Goal: Task Accomplishment & Management: Complete application form

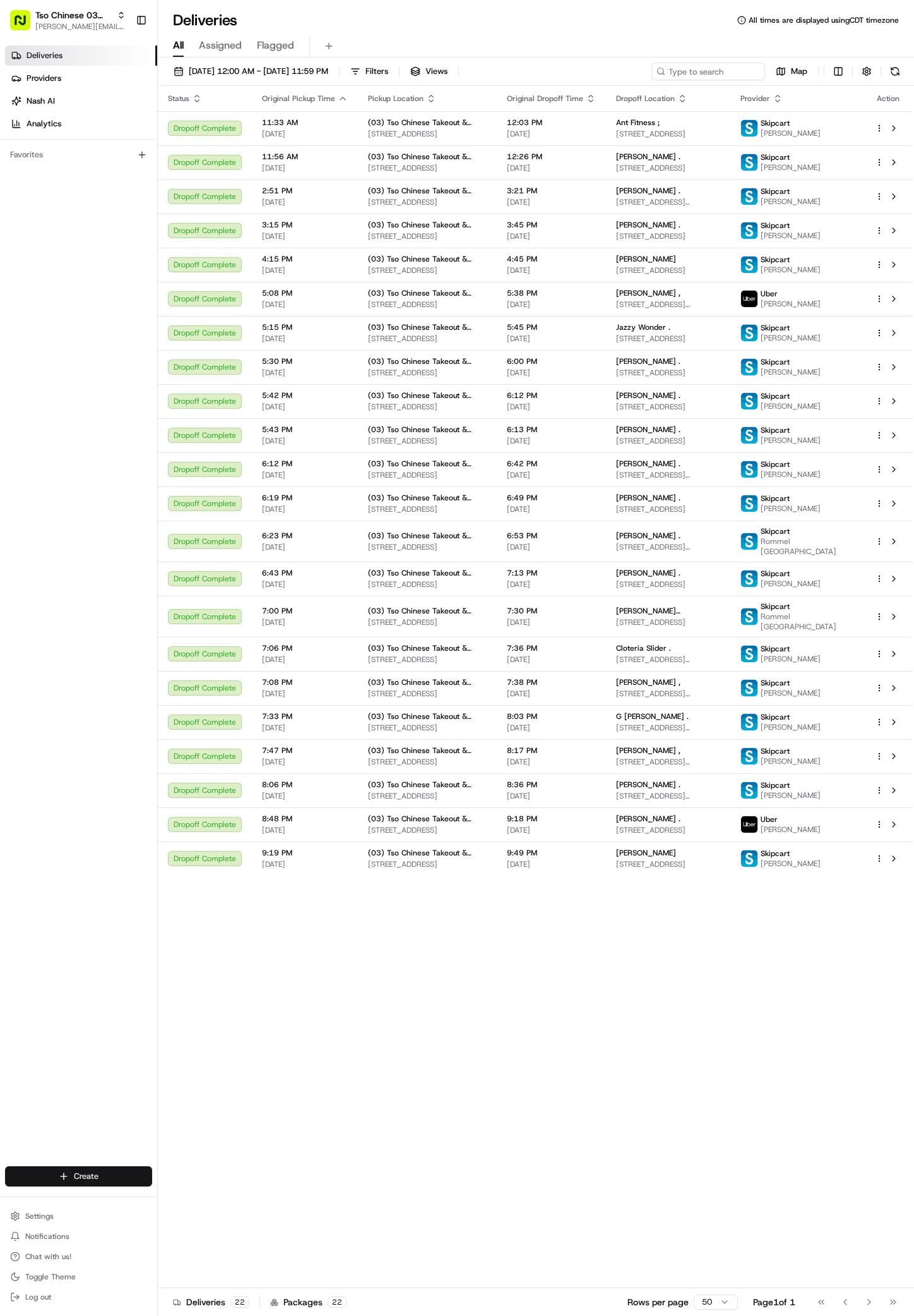
click at [128, 1177] on html "Tso Chinese 03 TsoCo [PERSON_NAME][EMAIL_ADDRESS][DOMAIN_NAME] Toggle Sidebar D…" at bounding box center [457, 658] width 914 height 1316
click at [174, 1194] on div at bounding box center [170, 1199] width 15 height 15
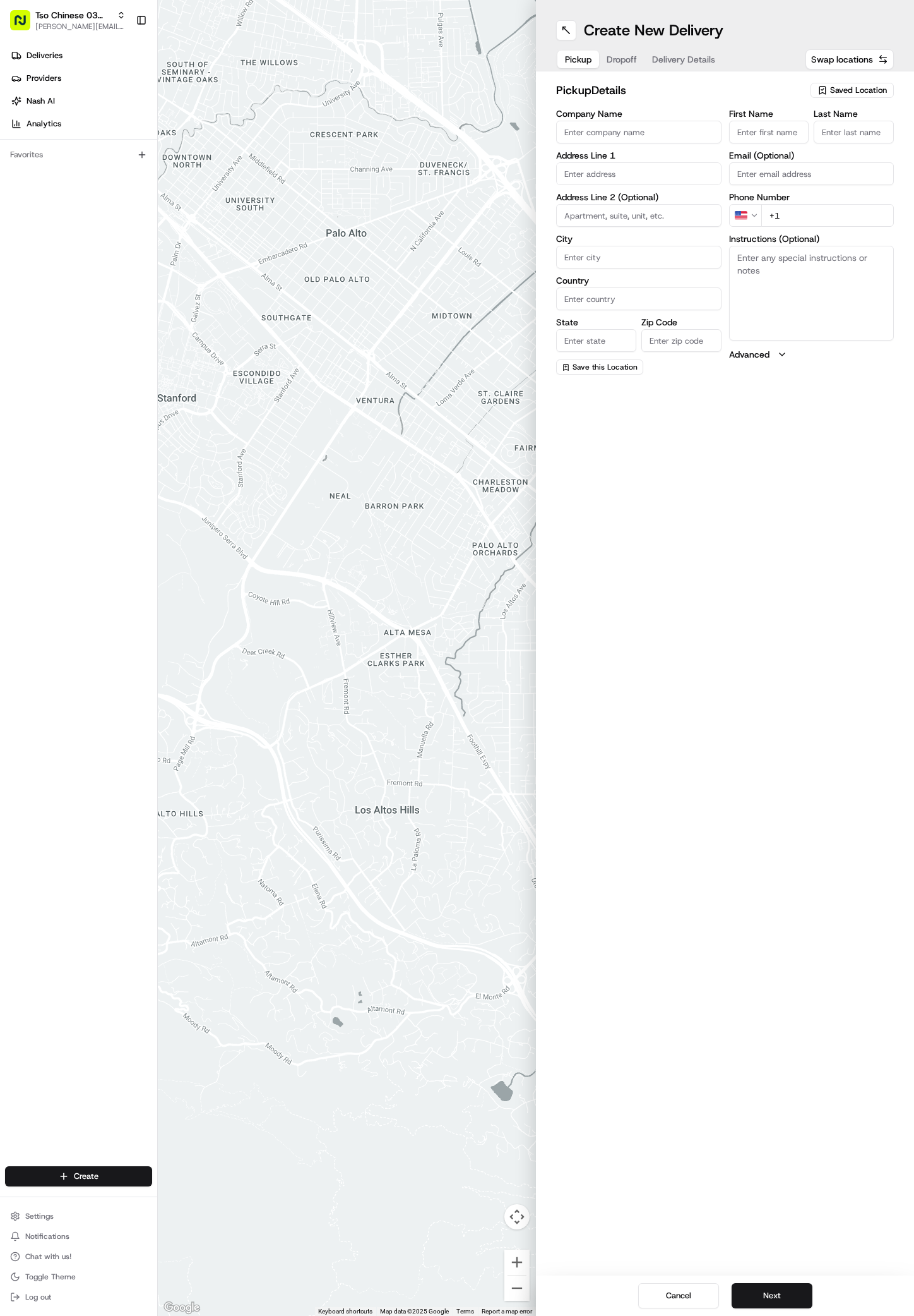
click at [859, 85] on span "Saved Location" at bounding box center [859, 91] width 57 height 12
click at [820, 137] on span "(03) Tso Chinese Takeout & Delivery TsoCo (03)" at bounding box center [831, 143] width 155 height 23
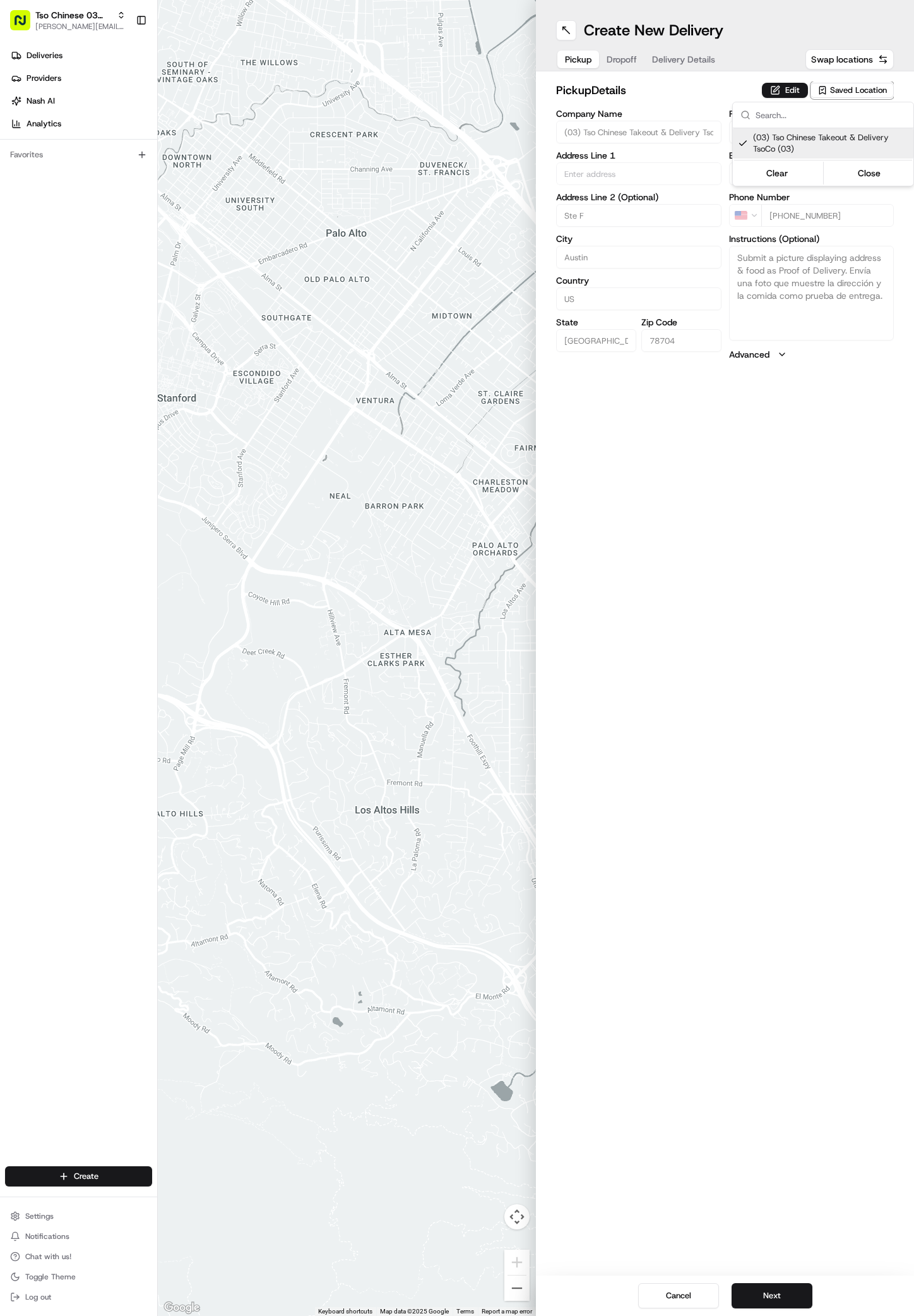
type input "(03) Tso Chinese Takeout & Delivery TsoCo"
type input "Ste F"
type input "Austin"
type input "US"
type input "[GEOGRAPHIC_DATA]"
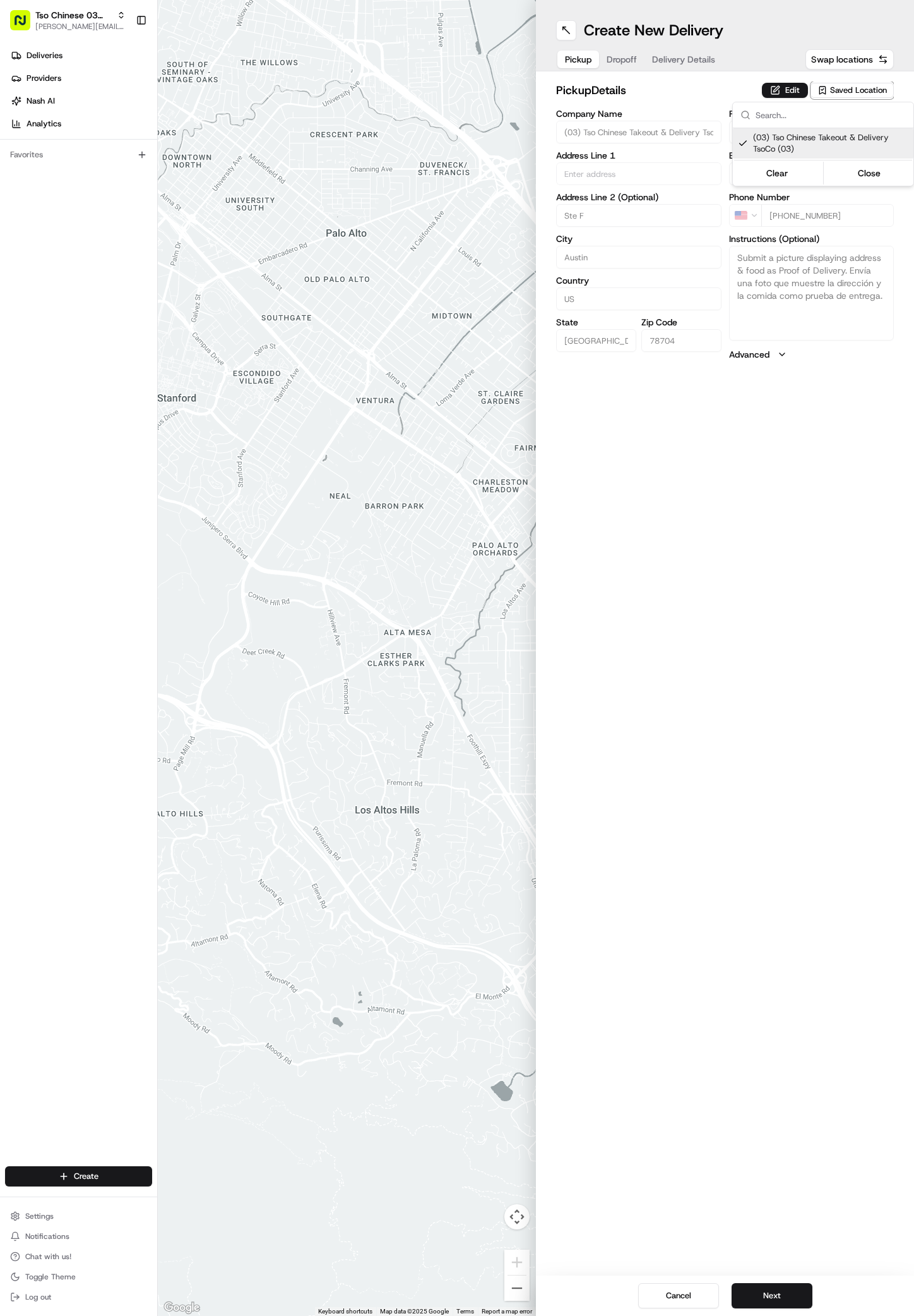
type input "78704"
type input "Tso Chinese"
type input "TsoCo Manager"
type input "[EMAIL_ADDRESS][DOMAIN_NAME]"
type input "[PHONE_NUMBER]"
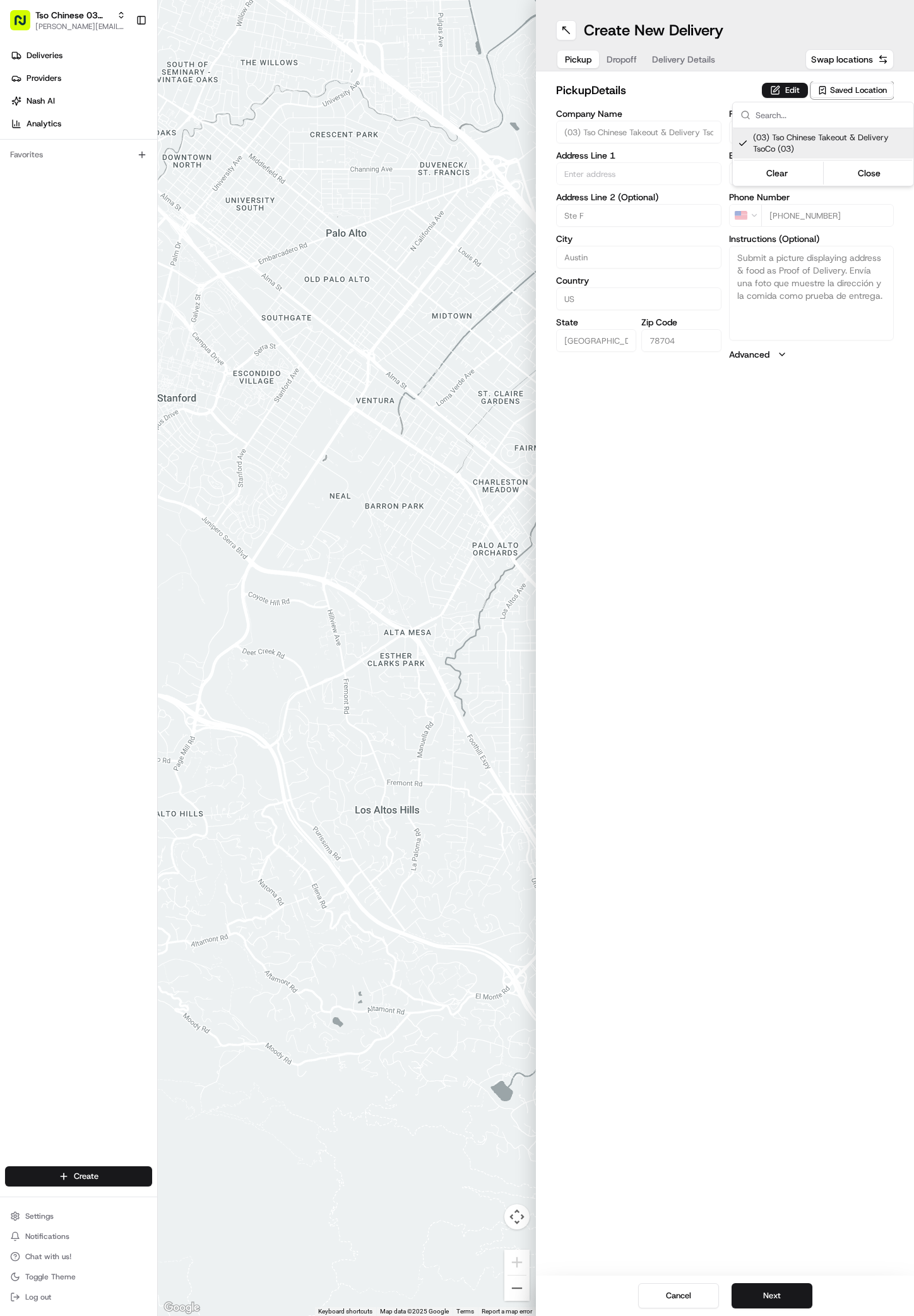
type textarea "Submit a picture displaying address & food as Proof of Delivery. Envía una foto…"
type input "[STREET_ADDRESS]"
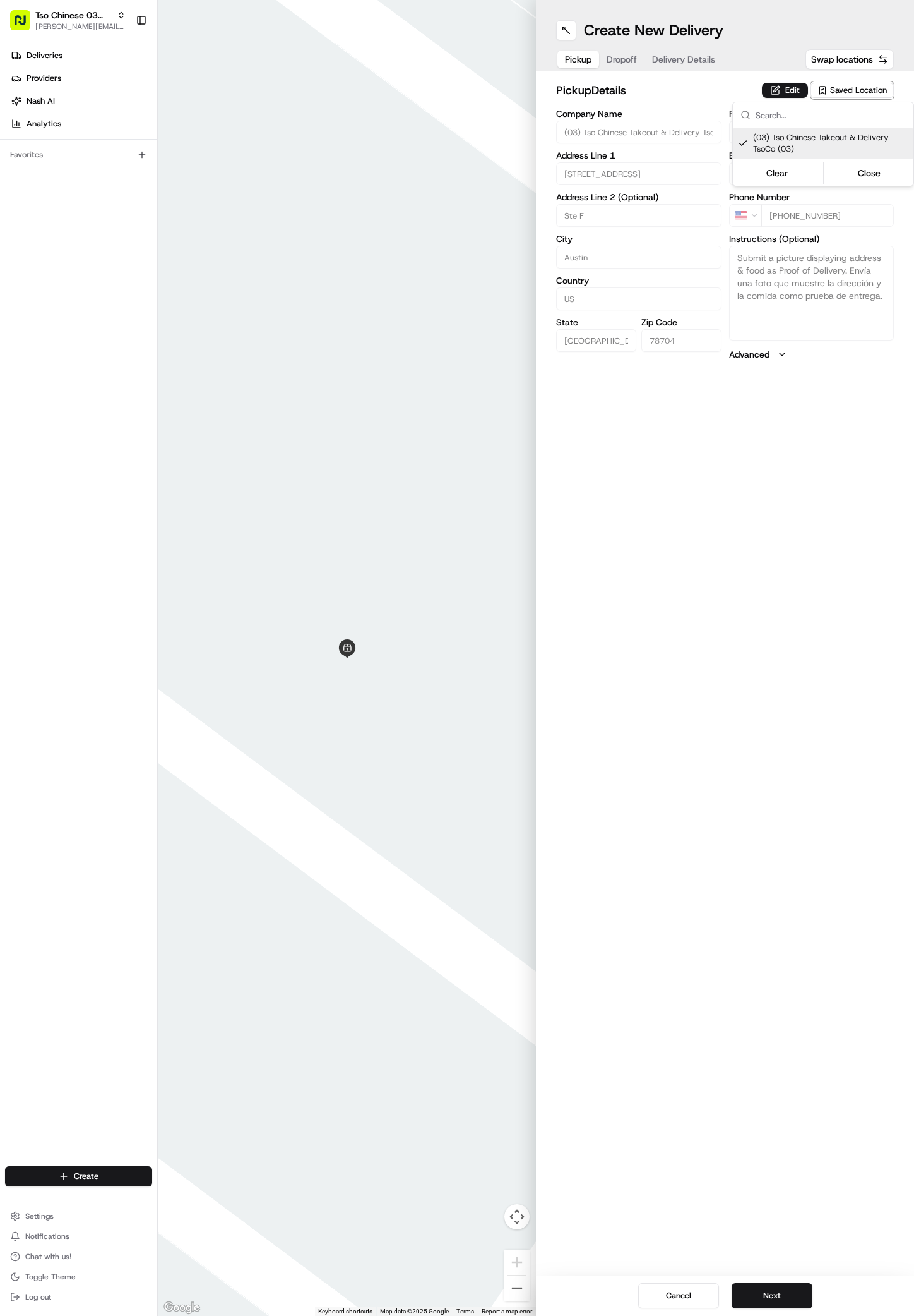
click at [841, 1012] on html "Tso Chinese 03 TsoCo [PERSON_NAME][EMAIL_ADDRESS][DOMAIN_NAME] Toggle Sidebar D…" at bounding box center [457, 658] width 914 height 1316
click at [766, 1295] on button "Next" at bounding box center [772, 1295] width 81 height 25
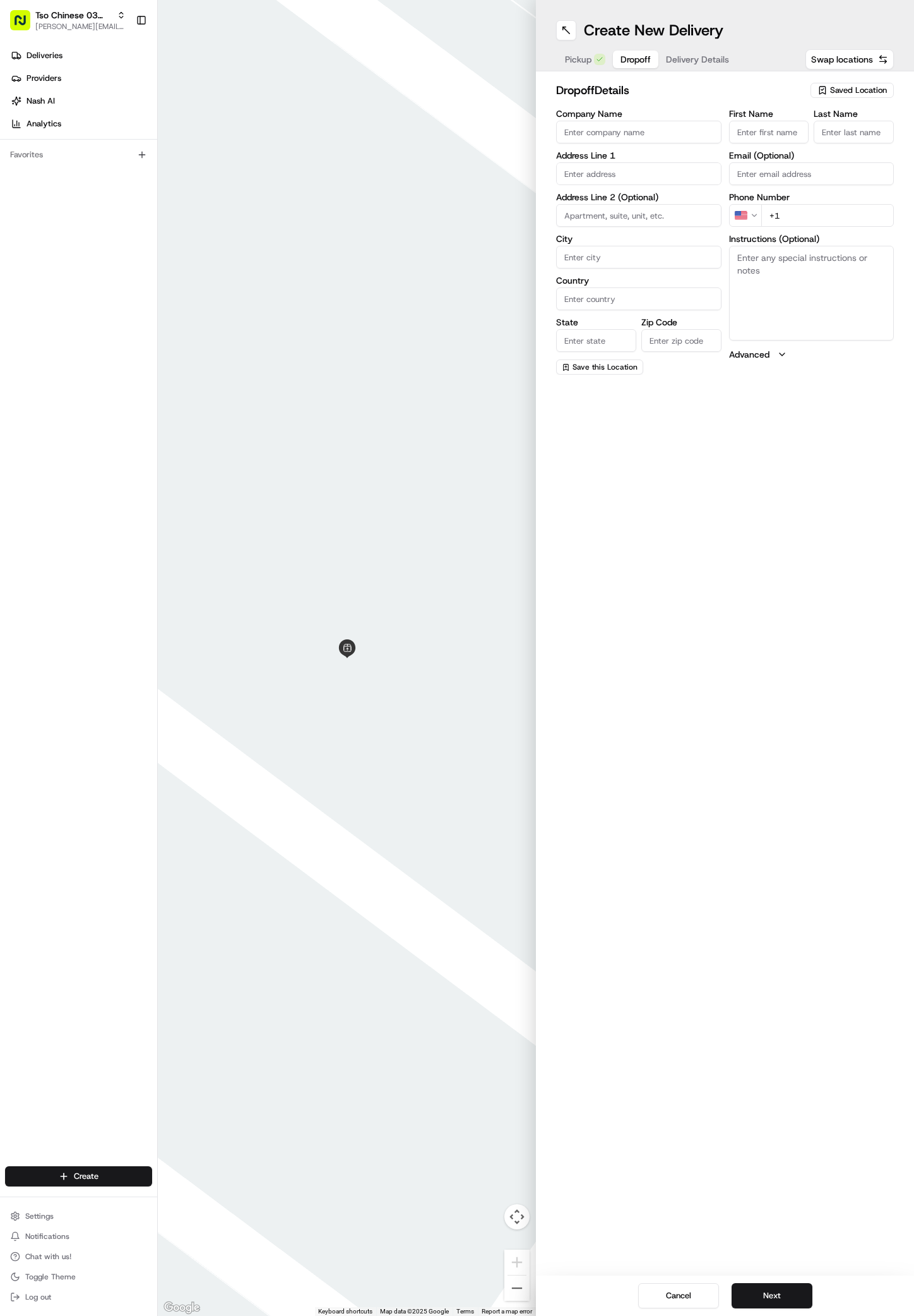
click at [792, 135] on input "First Name" at bounding box center [770, 131] width 80 height 23
paste input "[PERSON_NAME]"
type input "[PERSON_NAME]"
type input "."
paste input "[PHONE_NUMBER]"
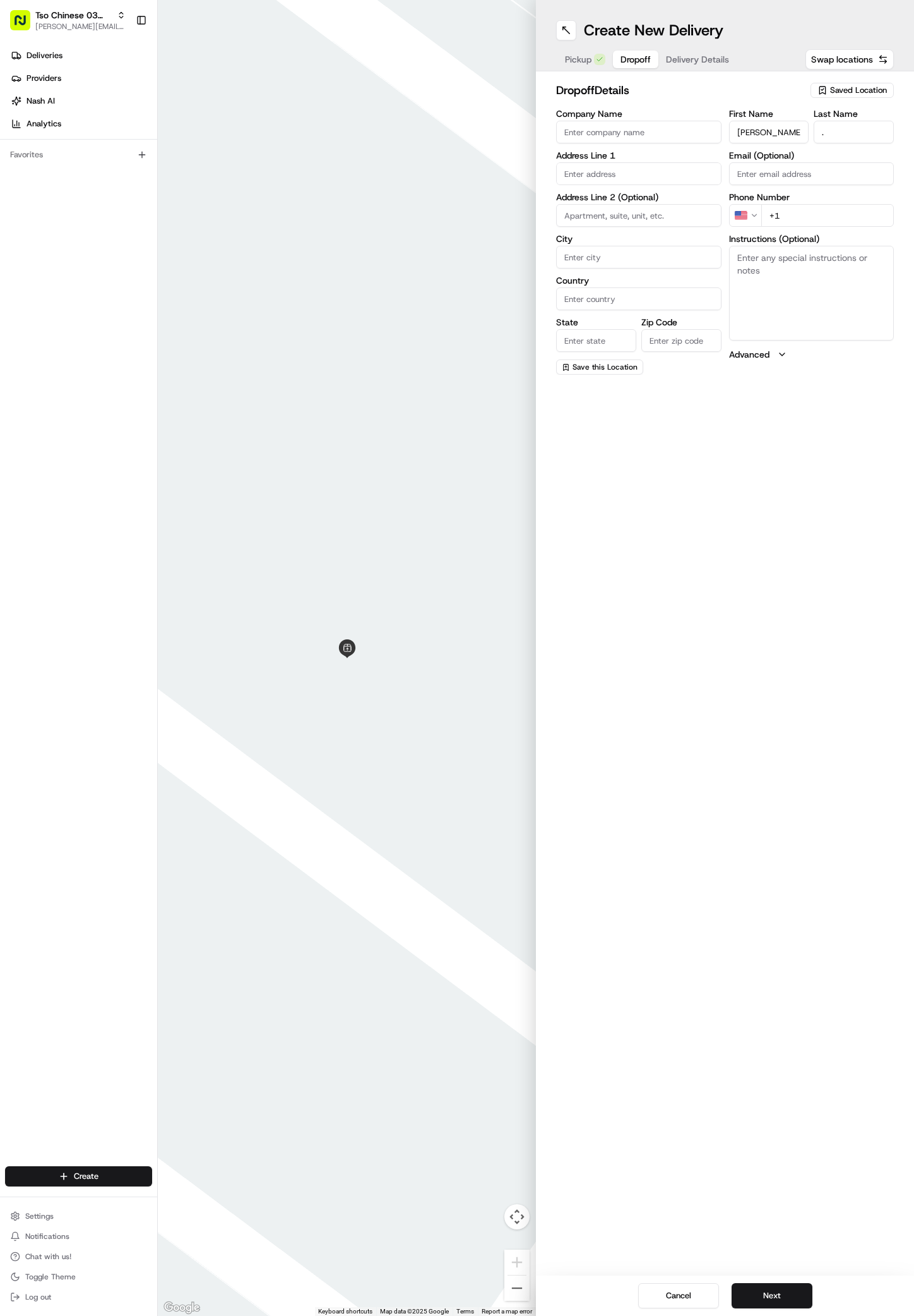
type input "[PHONE_NUMBER]"
paste input "1919 [PERSON_NAME] Dr"
click at [596, 192] on div "[STREET_ADDRESS][PERSON_NAME]" at bounding box center [639, 206] width 159 height 30
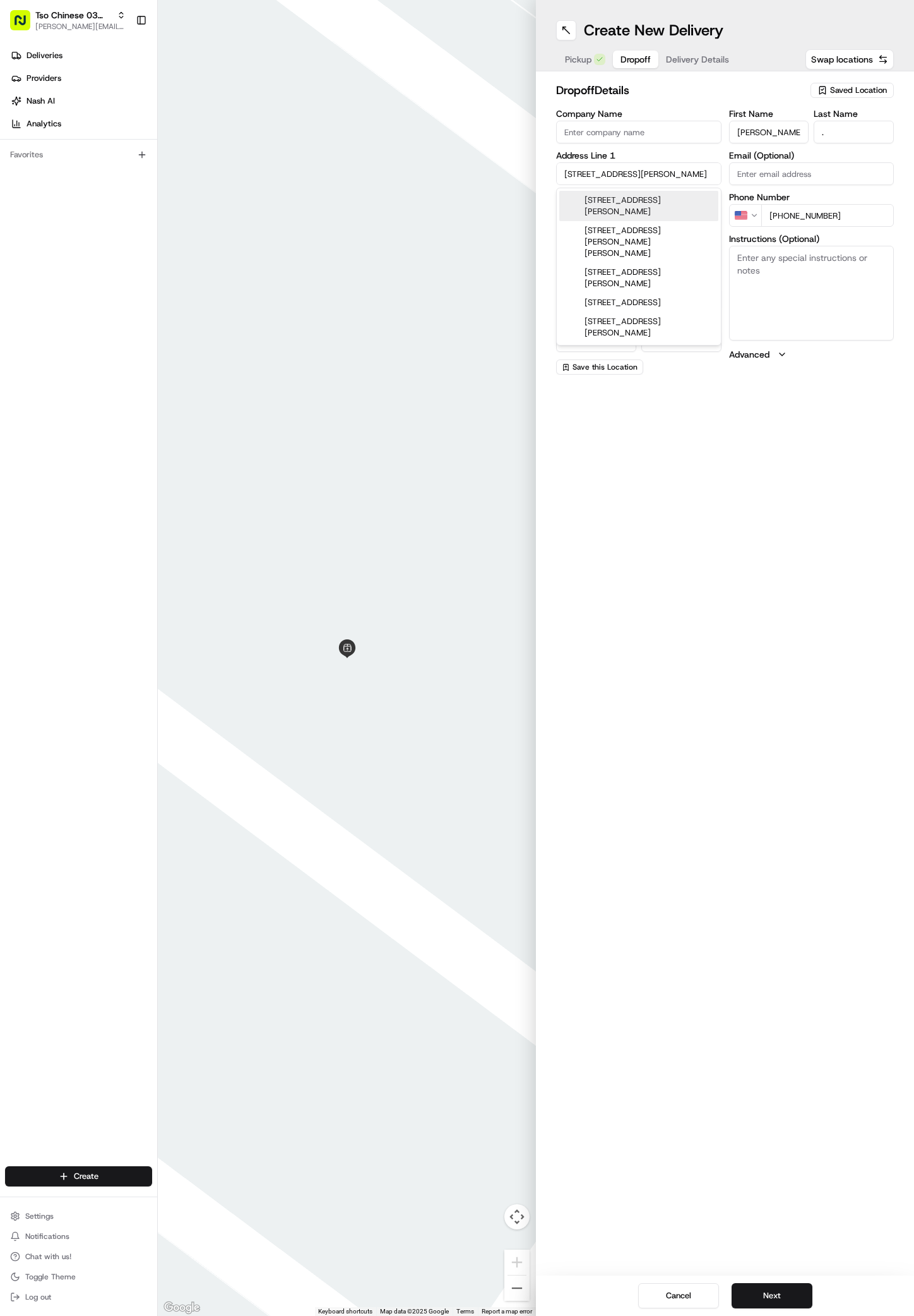
type input "[STREET_ADDRESS][PERSON_NAME]"
type input "Austin"
type input "[GEOGRAPHIC_DATA]"
type input "78741"
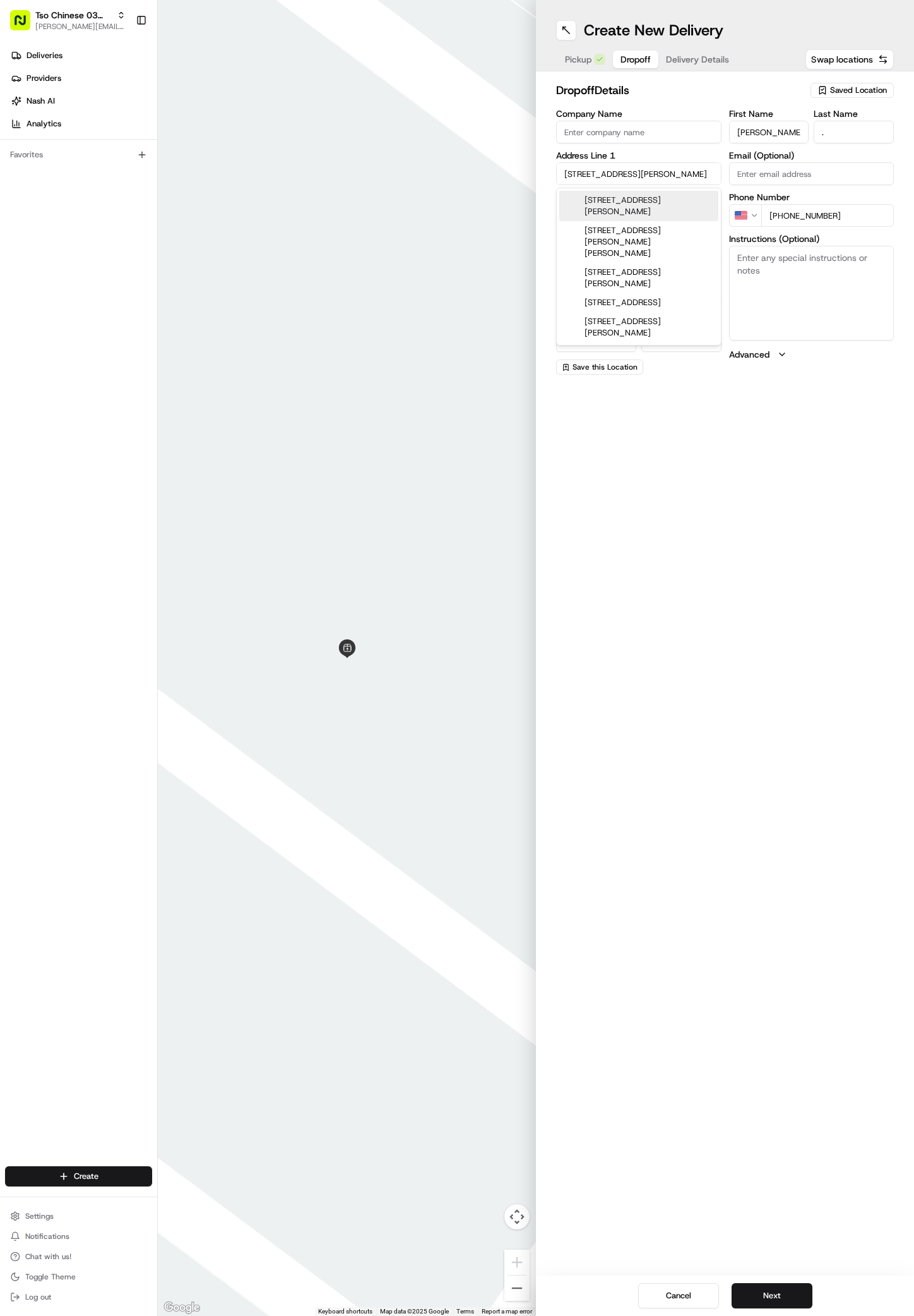
type input "[STREET_ADDRESS][PERSON_NAME]"
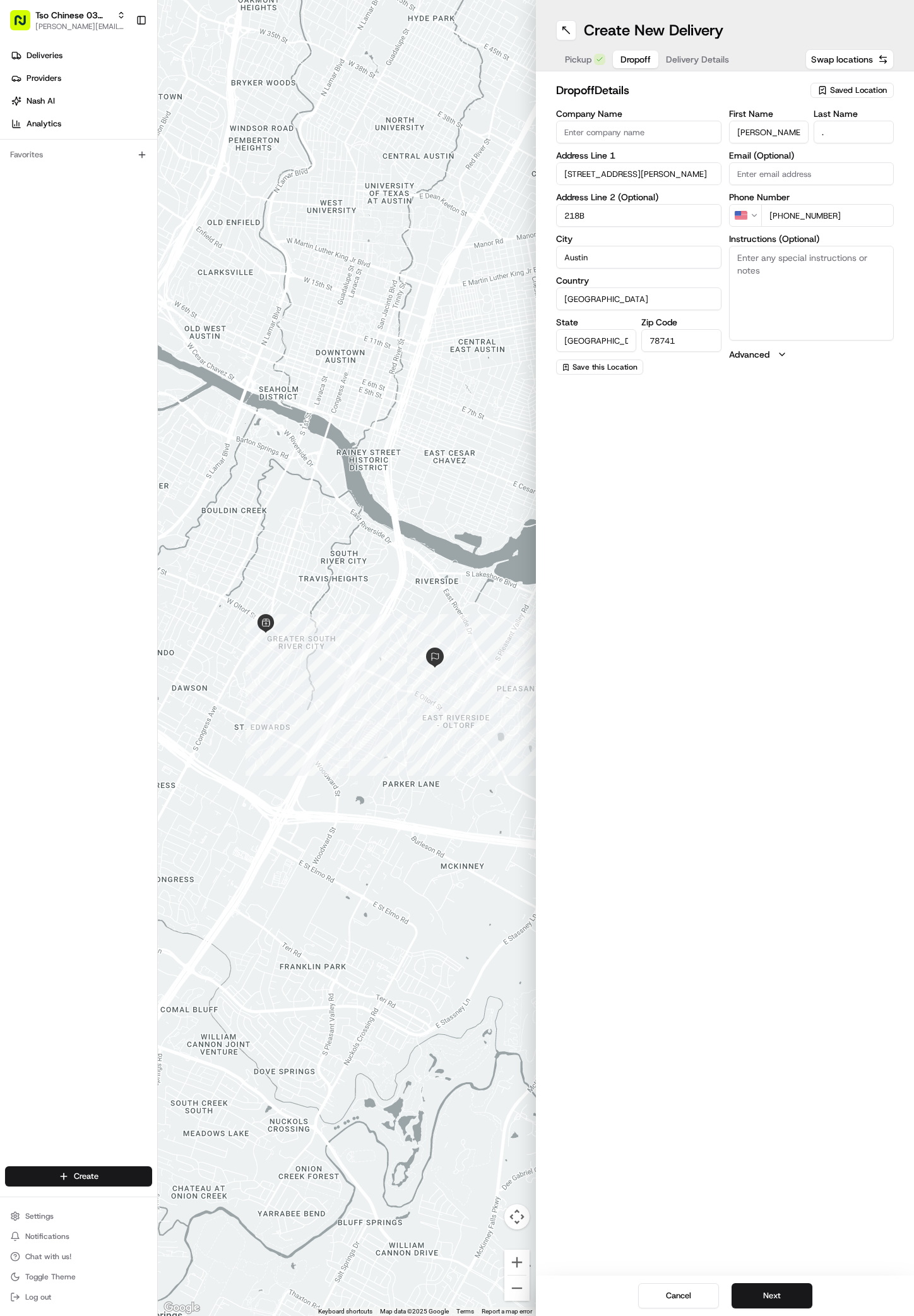
type input "218B"
click at [776, 255] on textarea "Instructions (Optional)" at bounding box center [812, 293] width 166 height 95
paste textarea "Come in gate and stop it's the first building on the right"
type textarea "Come in gate and stop it's the first building on the right"
click at [772, 1293] on button "Next" at bounding box center [772, 1295] width 81 height 25
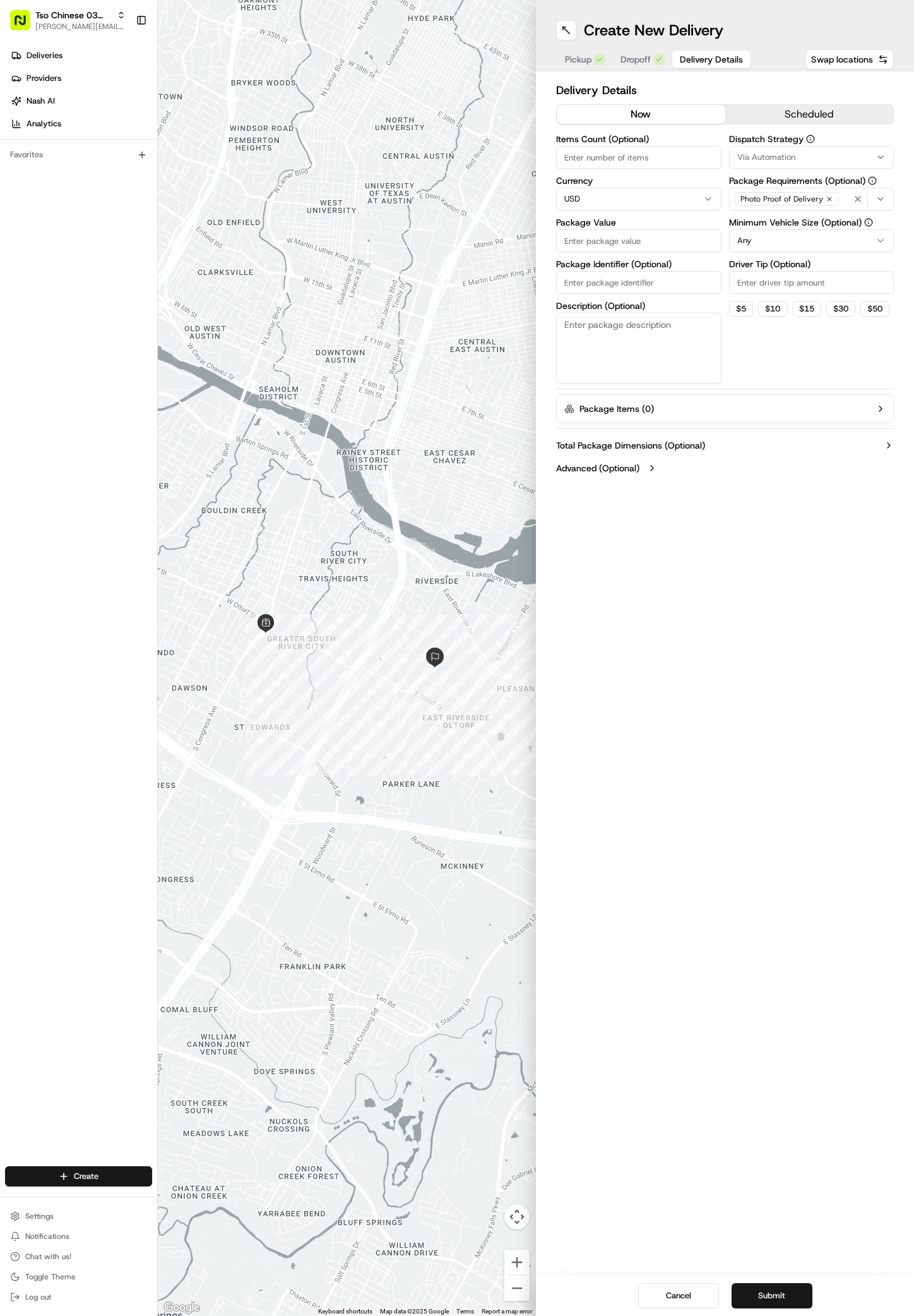
click at [878, 160] on icon "button" at bounding box center [881, 157] width 10 height 10
click at [785, 216] on div "Via Automation" at bounding box center [819, 207] width 181 height 19
click at [784, 223] on span "TsoCo Strategy" at bounding box center [828, 226] width 155 height 12
click at [790, 335] on html "Tso Chinese 03 TsoCo [PERSON_NAME][EMAIL_ADDRESS][DOMAIN_NAME] Toggle Sidebar D…" at bounding box center [457, 658] width 914 height 1316
click at [828, 199] on icon "button" at bounding box center [830, 199] width 4 height 4
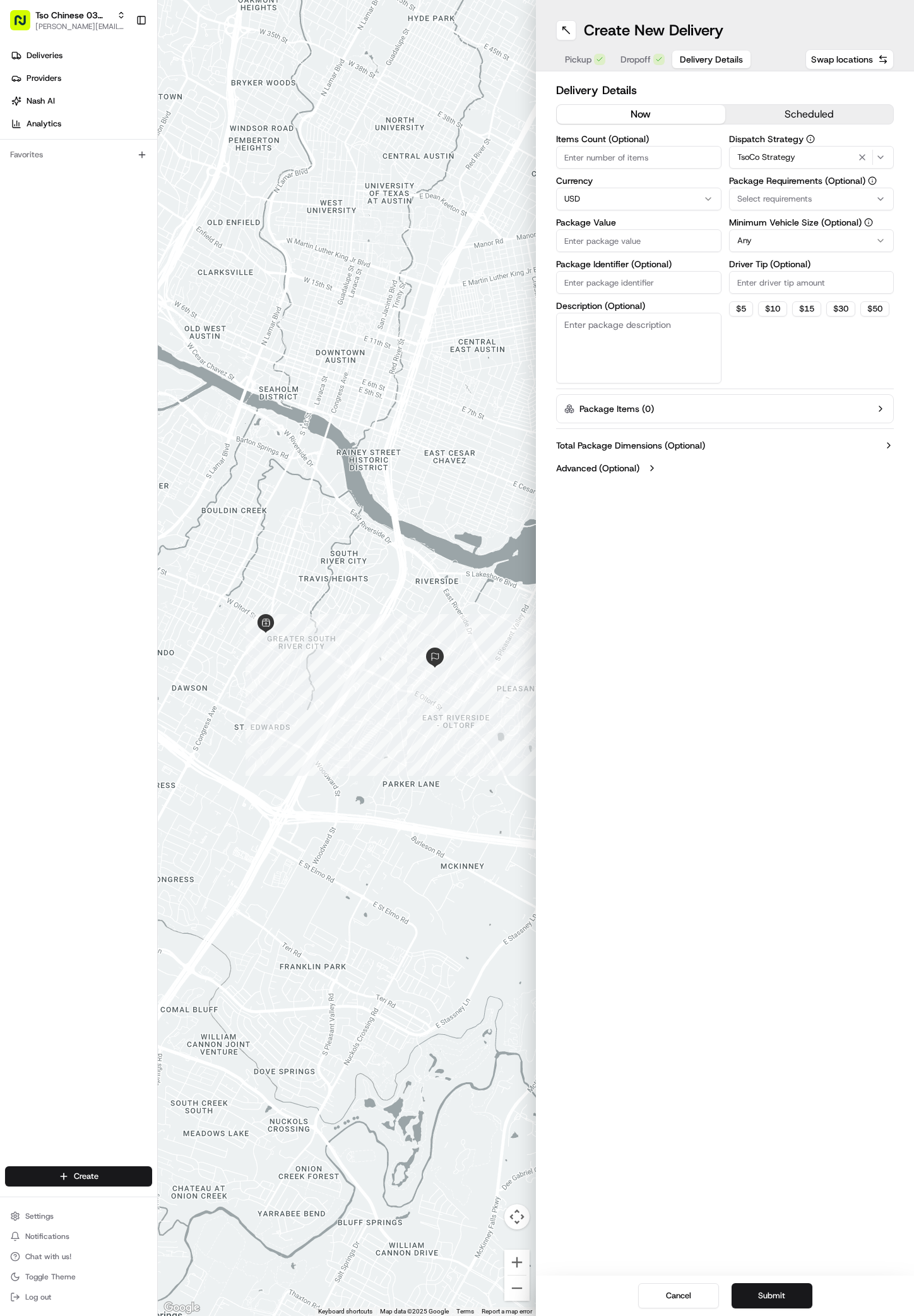
click at [827, 199] on div "Select requirements" at bounding box center [812, 199] width 159 height 12
type input "m"
click at [760, 251] on span "Meet on Delivery" at bounding box center [828, 249] width 155 height 12
click at [797, 344] on html "Tso Chinese 03 TsoCo [PERSON_NAME][EMAIL_ADDRESS][DOMAIN_NAME] Toggle Sidebar D…" at bounding box center [457, 658] width 914 height 1316
click at [803, 273] on input "Driver Tip (Optional)" at bounding box center [812, 282] width 166 height 23
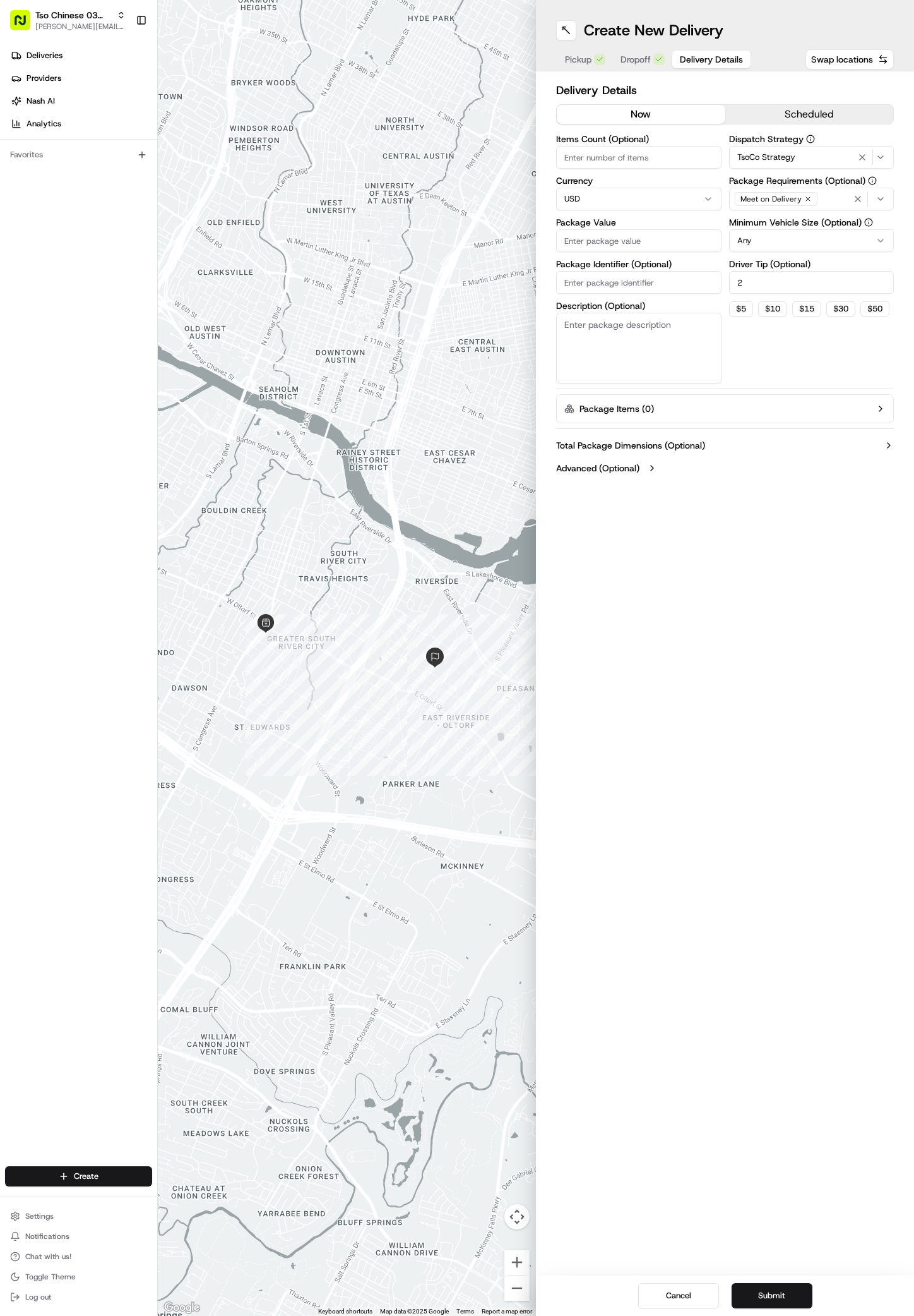
type input "2"
click at [649, 236] on input "Package Value" at bounding box center [639, 240] width 166 height 23
type input "28.04"
click at [581, 269] on label "Package Identifier (Optional)" at bounding box center [639, 264] width 166 height 9
click at [581, 271] on input "Package Identifier (Optional)" at bounding box center [639, 282] width 166 height 23
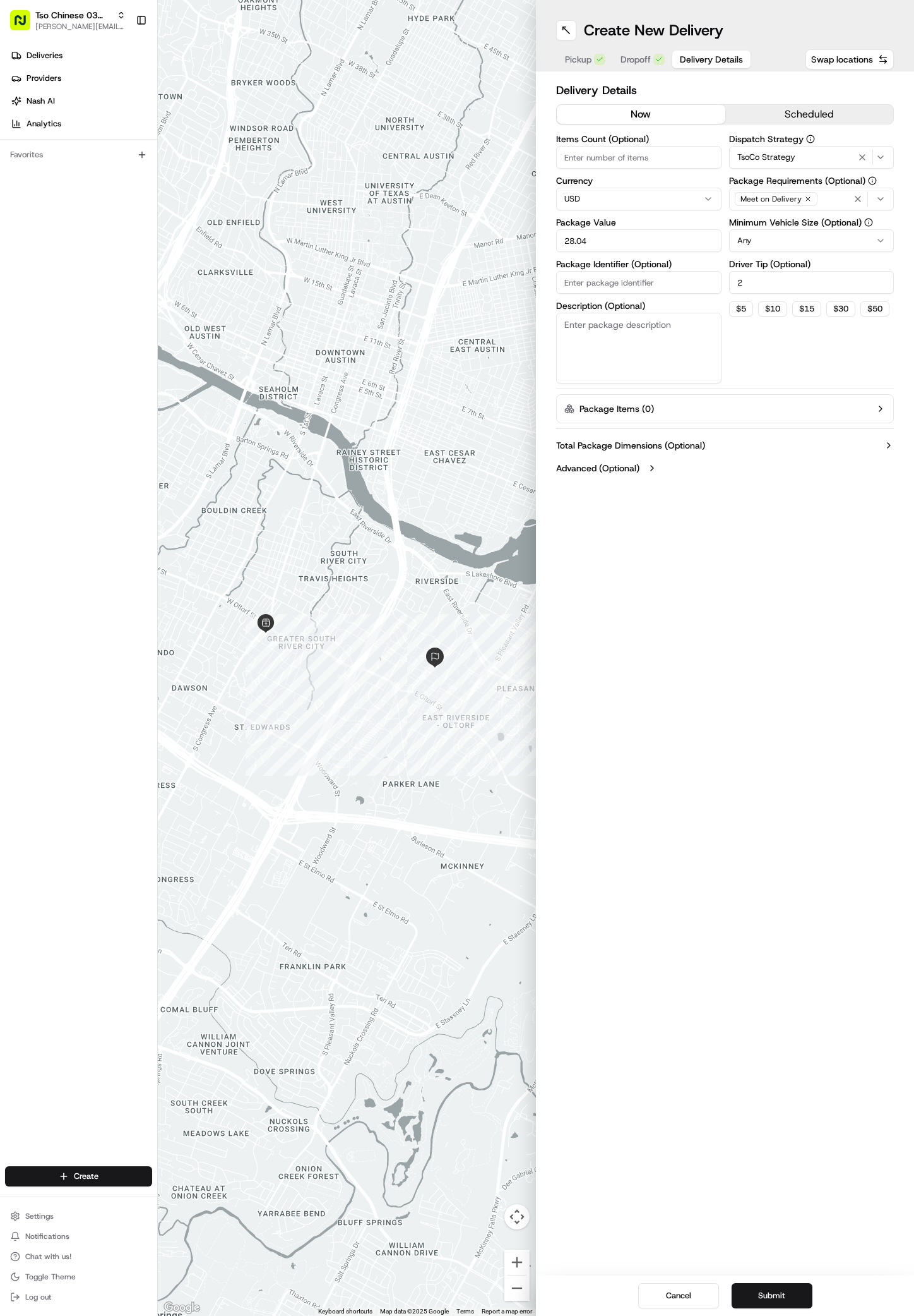
paste input "R9B73GW"
type input "R9B73GW"
click at [766, 1293] on button "Submit" at bounding box center [772, 1295] width 81 height 25
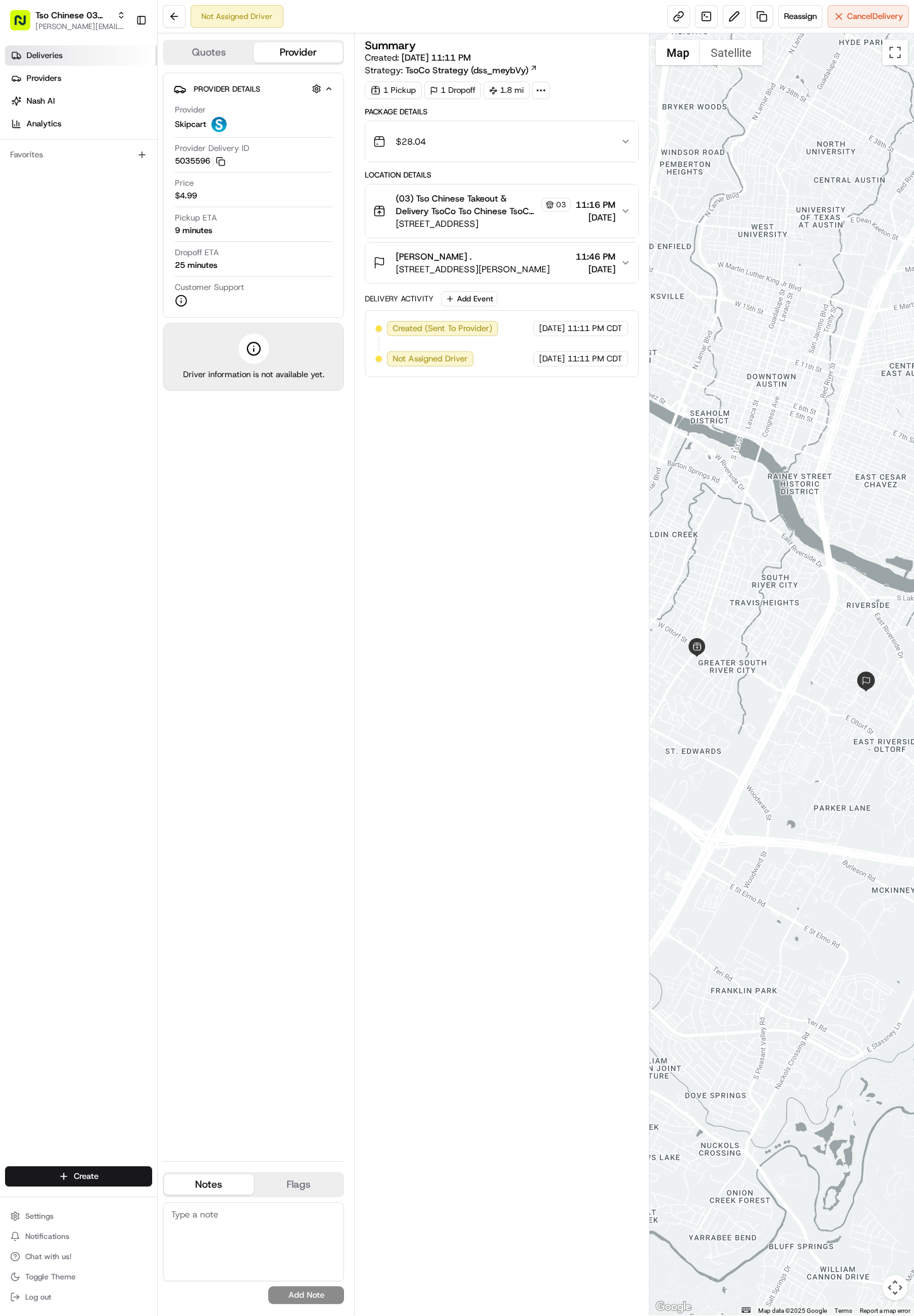
click at [38, 60] on span "Deliveries" at bounding box center [45, 56] width 36 height 12
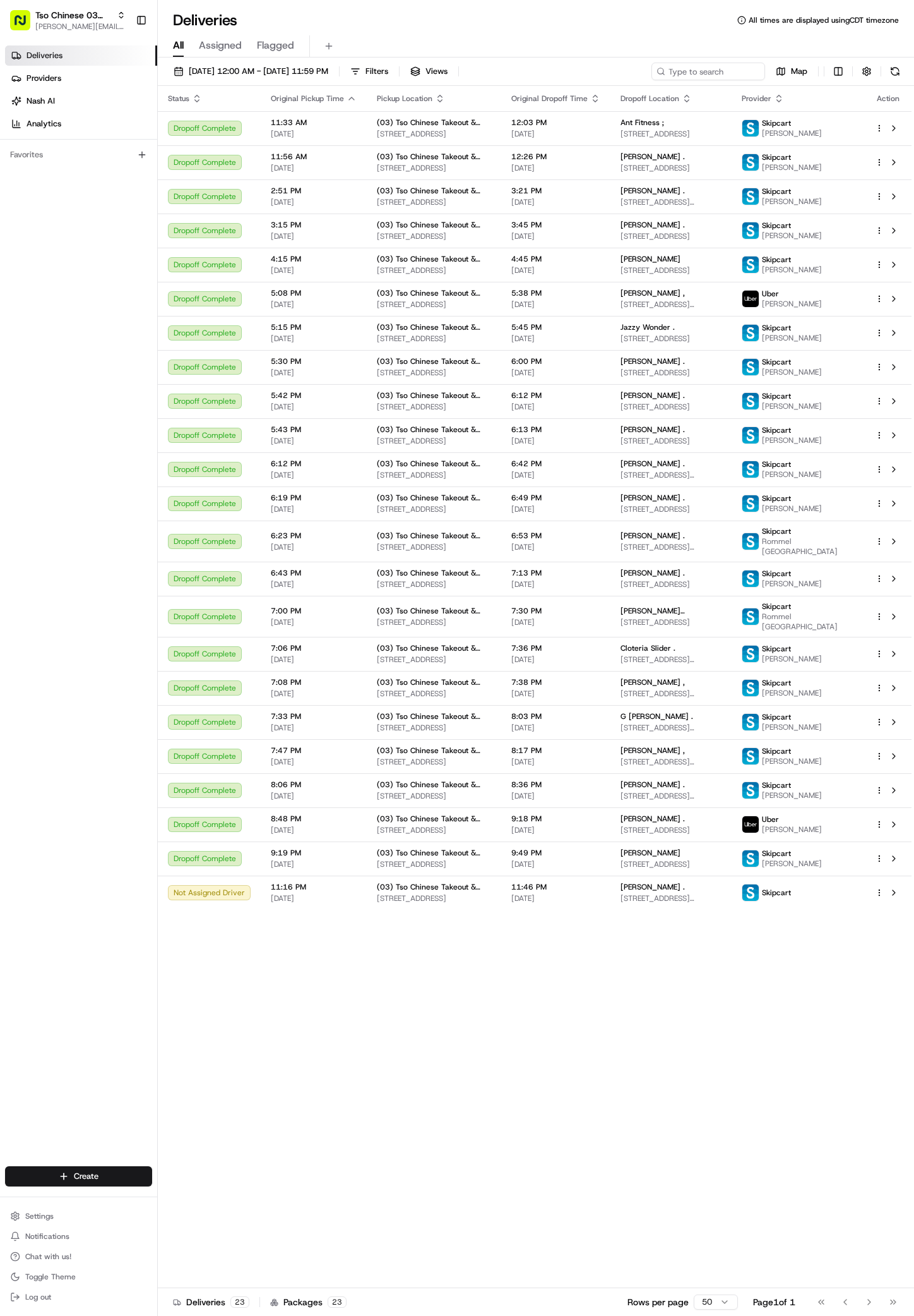
click at [645, 1148] on div "Status Original Pickup Time Pickup Location Original Dropoff Time Dropoff Locat…" at bounding box center [535, 687] width 754 height 1202
